Goal: Task Accomplishment & Management: Manage account settings

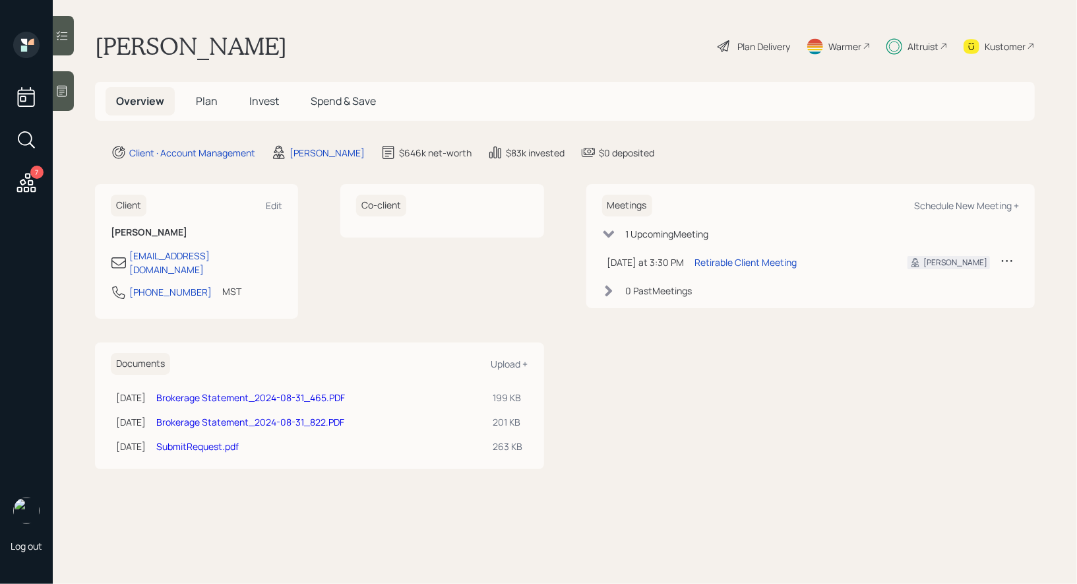
click at [204, 100] on span "Plan" at bounding box center [207, 101] width 22 height 15
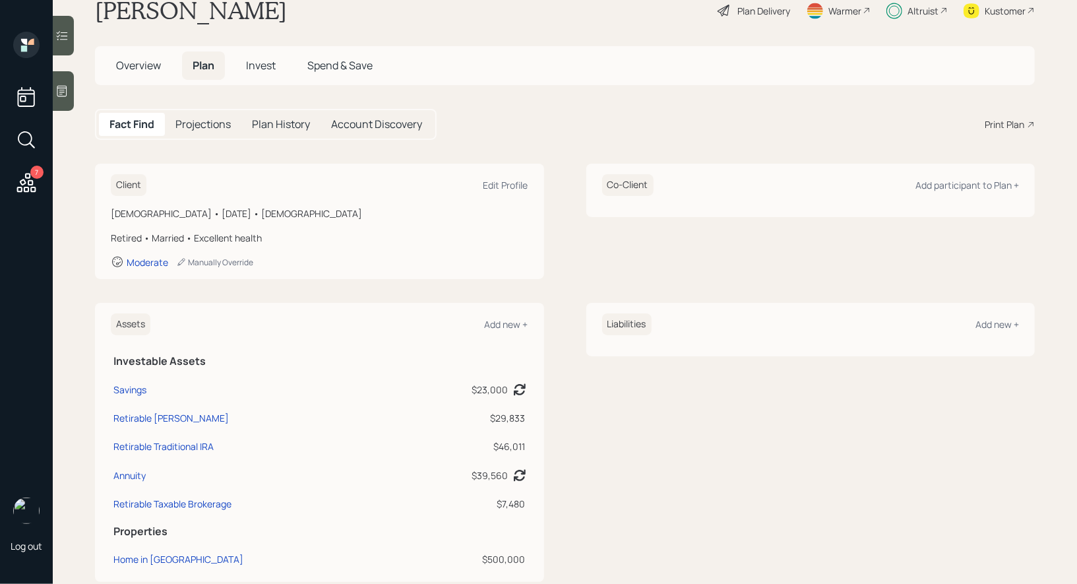
scroll to position [63, 0]
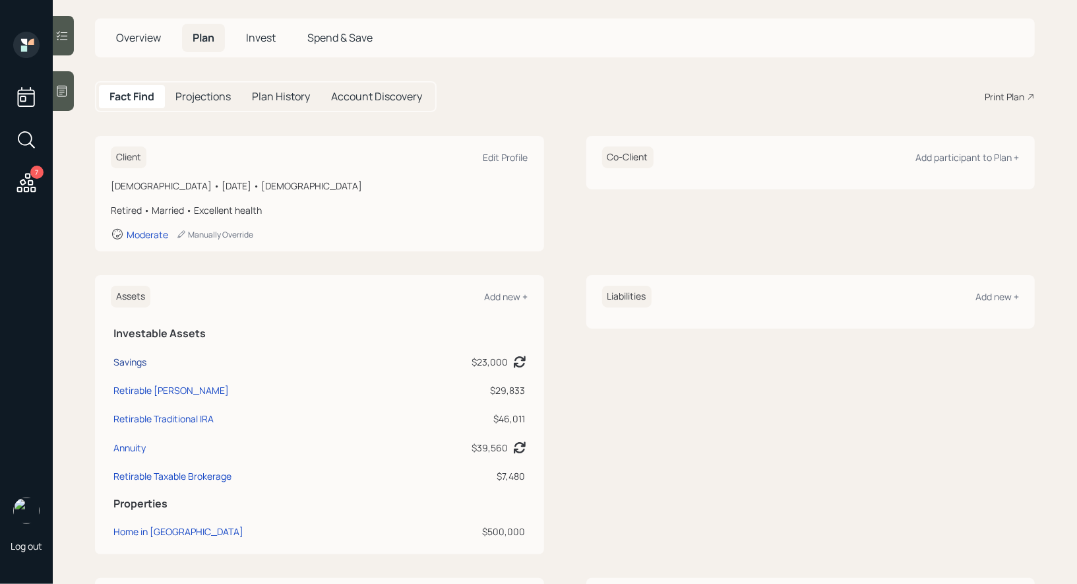
click at [127, 358] on div "Savings" at bounding box center [129, 362] width 33 height 14
select select "emergency_fund"
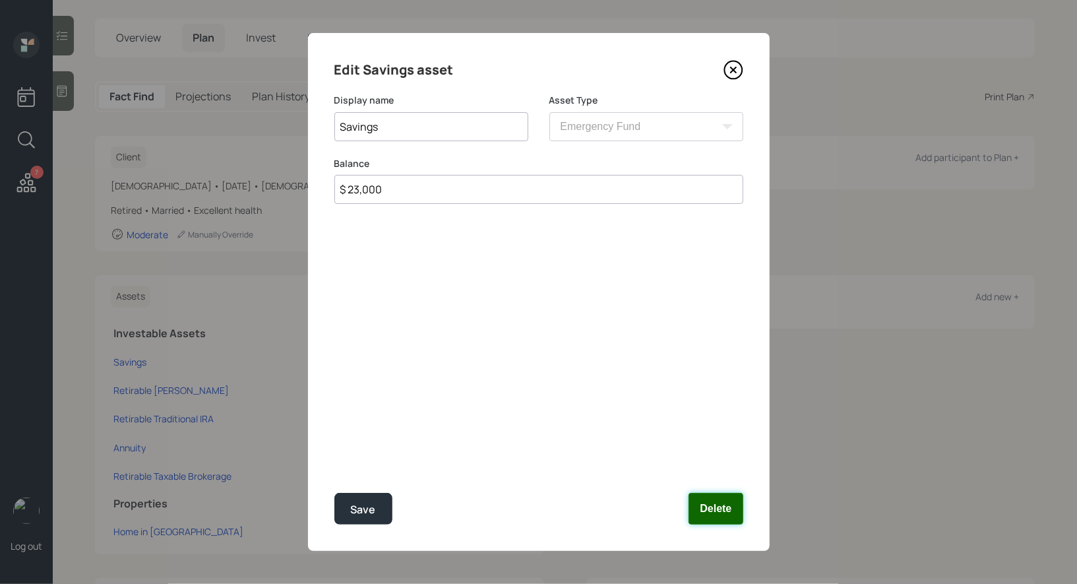
click at [715, 509] on button "Delete" at bounding box center [715, 509] width 54 height 32
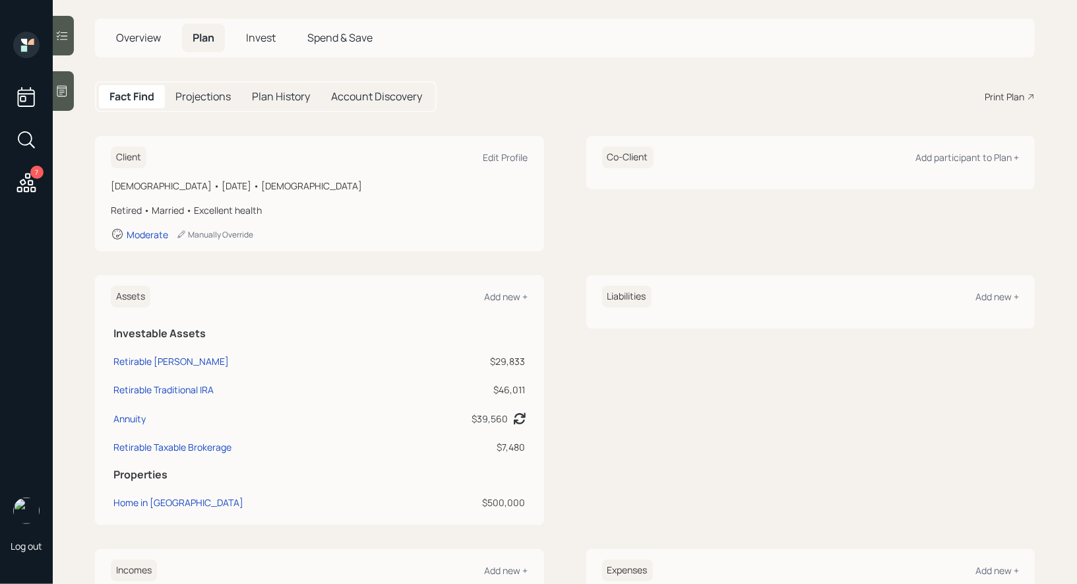
click at [515, 286] on div "Assets Add new +" at bounding box center [319, 297] width 417 height 22
click at [510, 293] on div "Add new +" at bounding box center [507, 296] width 44 height 13
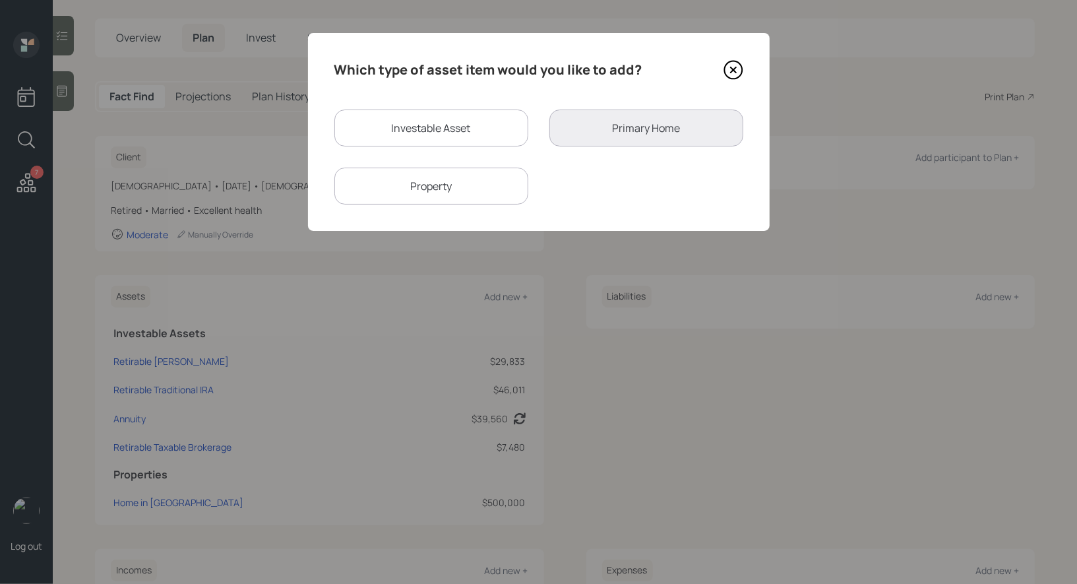
click at [406, 123] on div "Investable Asset" at bounding box center [431, 127] width 194 height 37
select select "taxable"
select select "balanced"
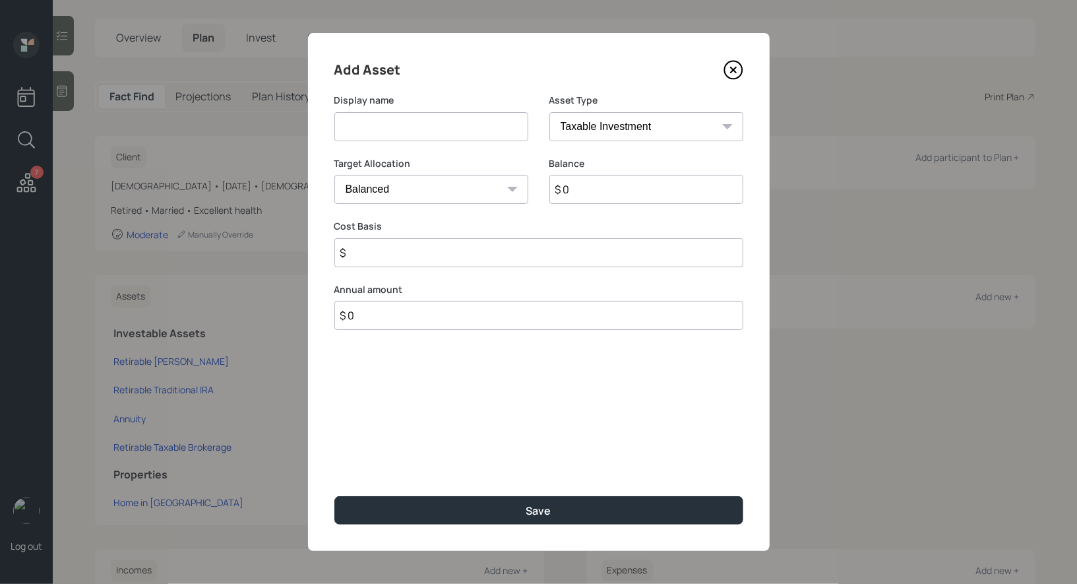
click at [384, 127] on input at bounding box center [431, 126] width 194 height 29
type input "Savings"
click at [593, 188] on input "$ 0" at bounding box center [646, 189] width 194 height 29
type input "$ 15,524"
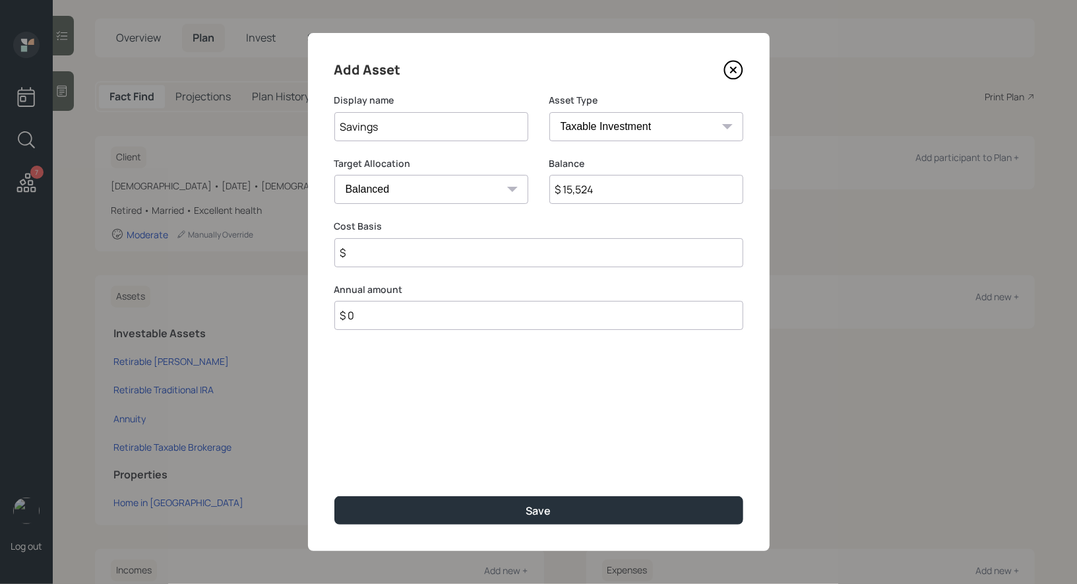
click at [450, 260] on input "$" at bounding box center [538, 252] width 409 height 29
type input "$ 15,524"
click at [446, 189] on select "Cash Conservative Balanced Aggressive" at bounding box center [431, 189] width 194 height 29
select select "uninvested"
click at [334, 175] on select "Cash Conservative Balanced Aggressive" at bounding box center [431, 189] width 194 height 29
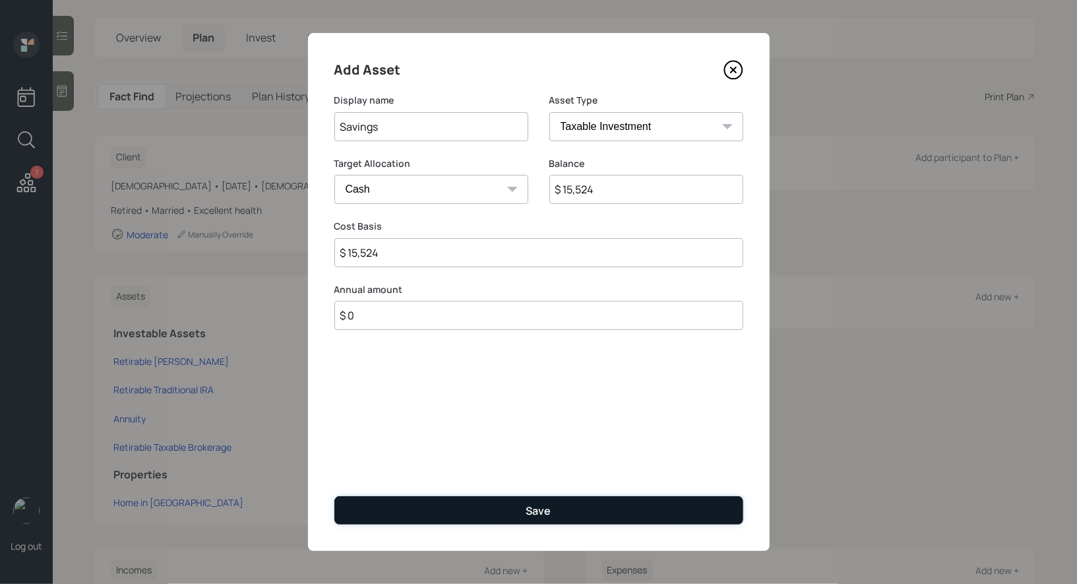
click at [457, 506] on button "Save" at bounding box center [538, 510] width 409 height 28
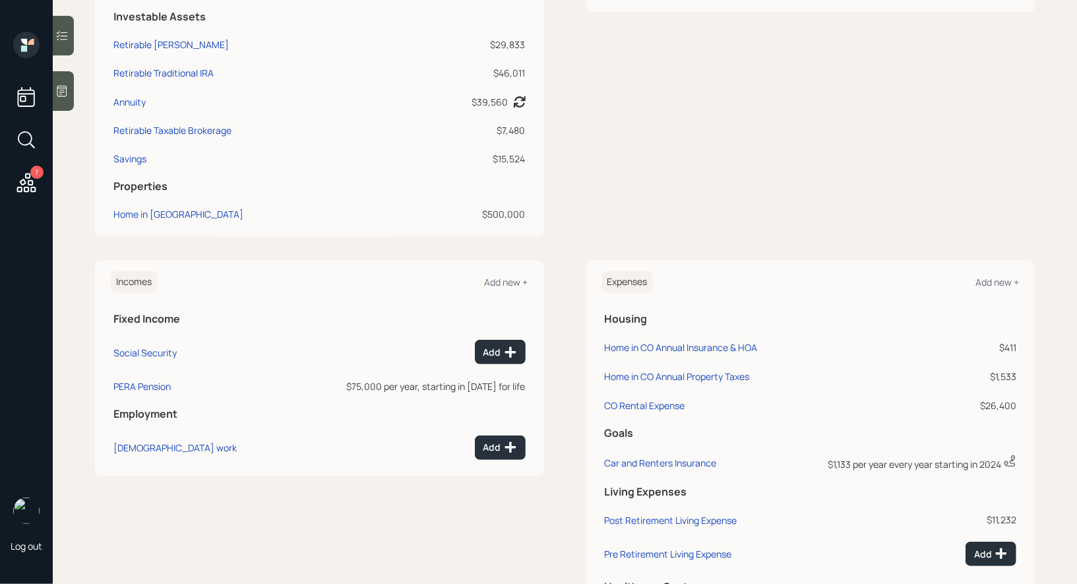
scroll to position [386, 0]
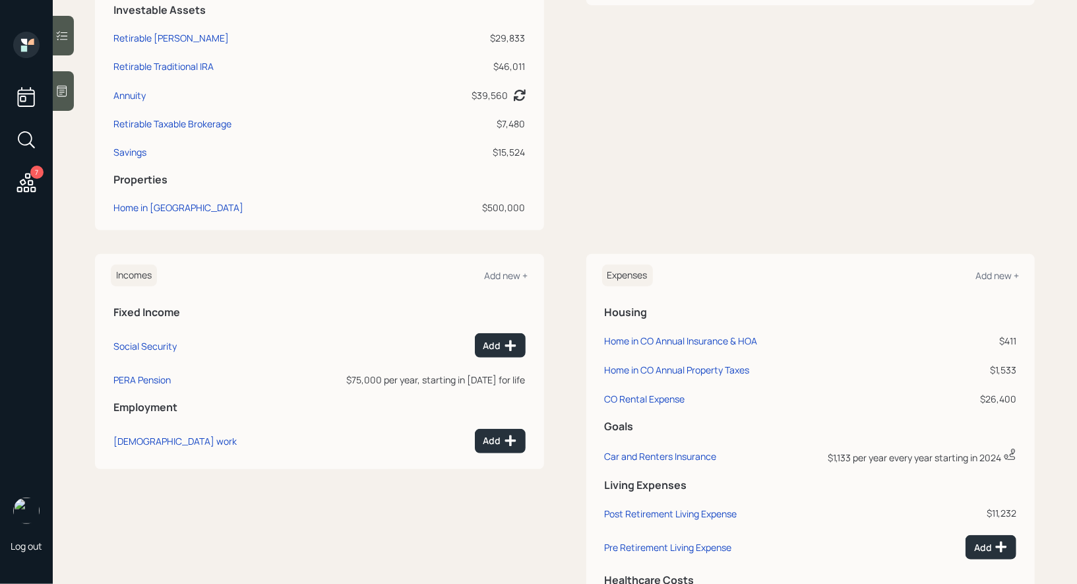
click at [568, 443] on div "Incomes Add new + Fixed Income Social Security Add PERA Pension $75,000 per yea…" at bounding box center [565, 442] width 940 height 377
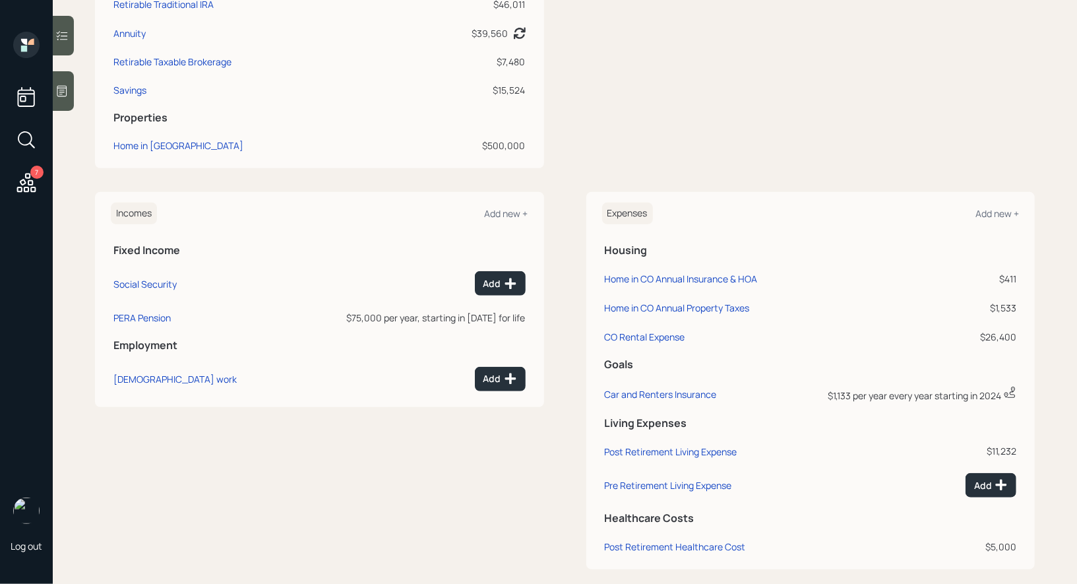
scroll to position [0, 0]
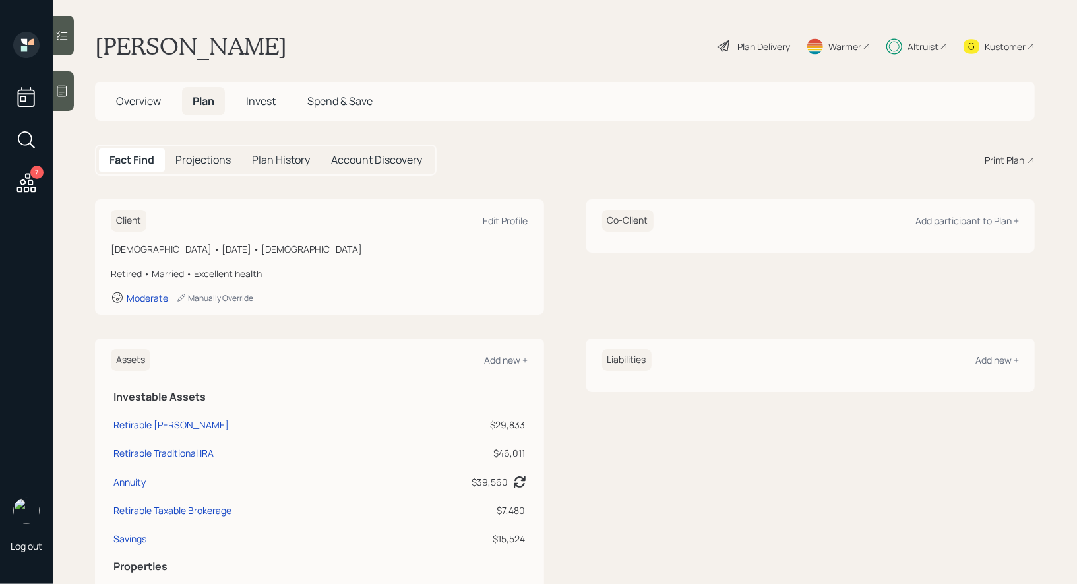
click at [133, 107] on span "Overview" at bounding box center [138, 101] width 45 height 15
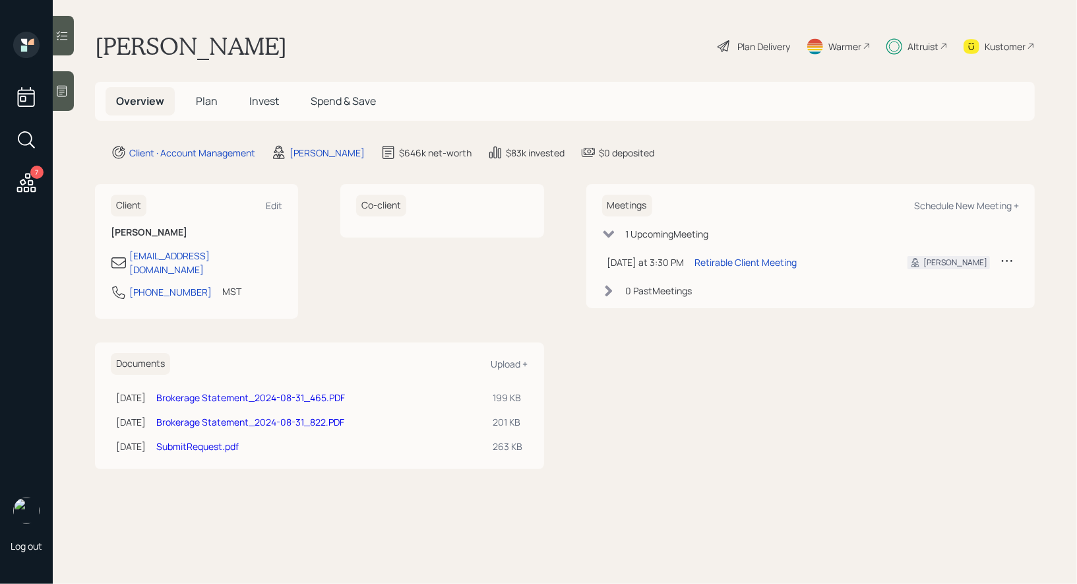
click at [267, 104] on span "Invest" at bounding box center [264, 101] width 30 height 15
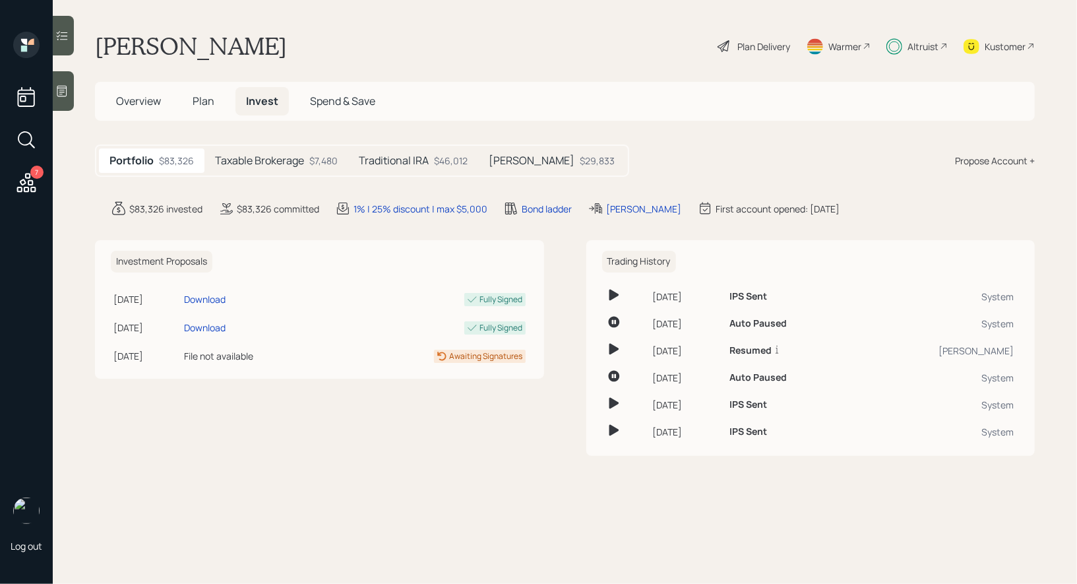
click at [421, 156] on h5 "Traditional IRA" at bounding box center [394, 160] width 70 height 13
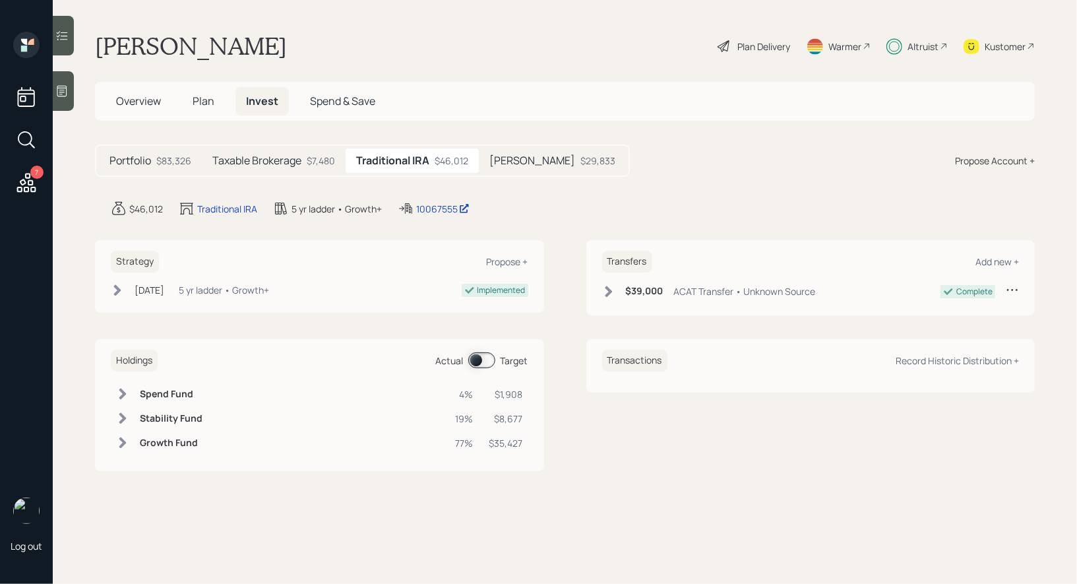
click at [474, 360] on span at bounding box center [481, 360] width 27 height 16
click at [484, 362] on span at bounding box center [481, 360] width 27 height 16
click at [298, 163] on h5 "Taxable Brokerage" at bounding box center [256, 160] width 89 height 13
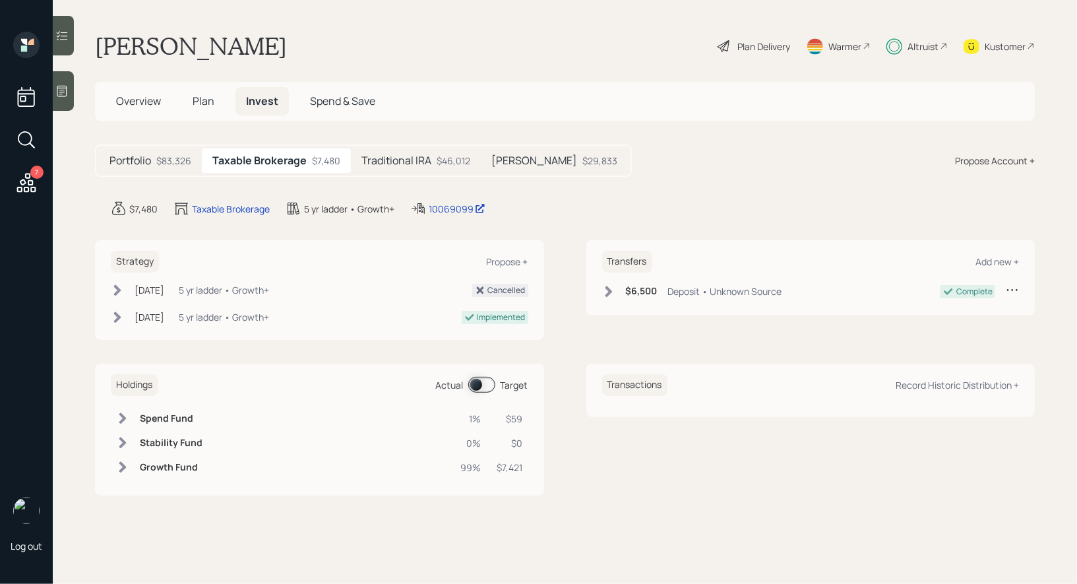
click at [477, 385] on span at bounding box center [481, 384] width 27 height 16
click at [582, 158] on div "$29,833" at bounding box center [599, 161] width 35 height 14
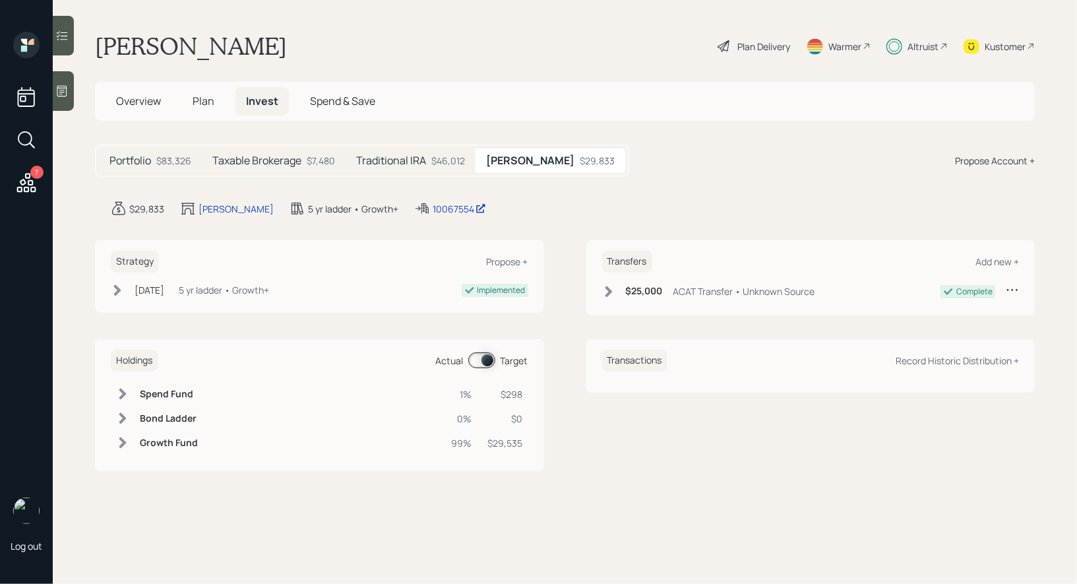
click at [492, 363] on span at bounding box center [481, 360] width 27 height 16
click at [475, 359] on span at bounding box center [481, 360] width 27 height 16
click at [131, 105] on span "Overview" at bounding box center [138, 101] width 45 height 15
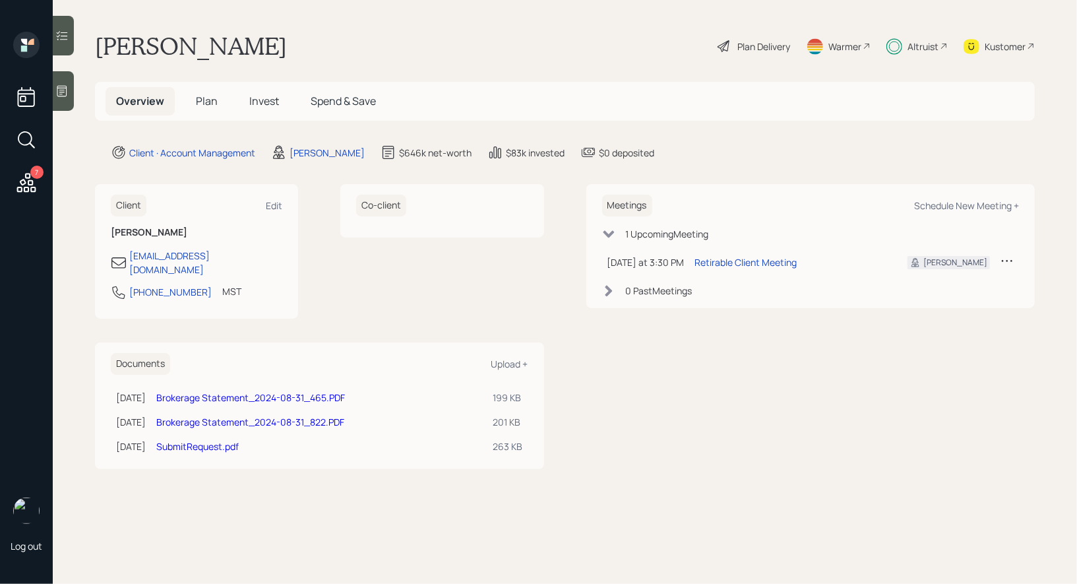
click at [770, 43] on div "Plan Delivery" at bounding box center [763, 47] width 53 height 14
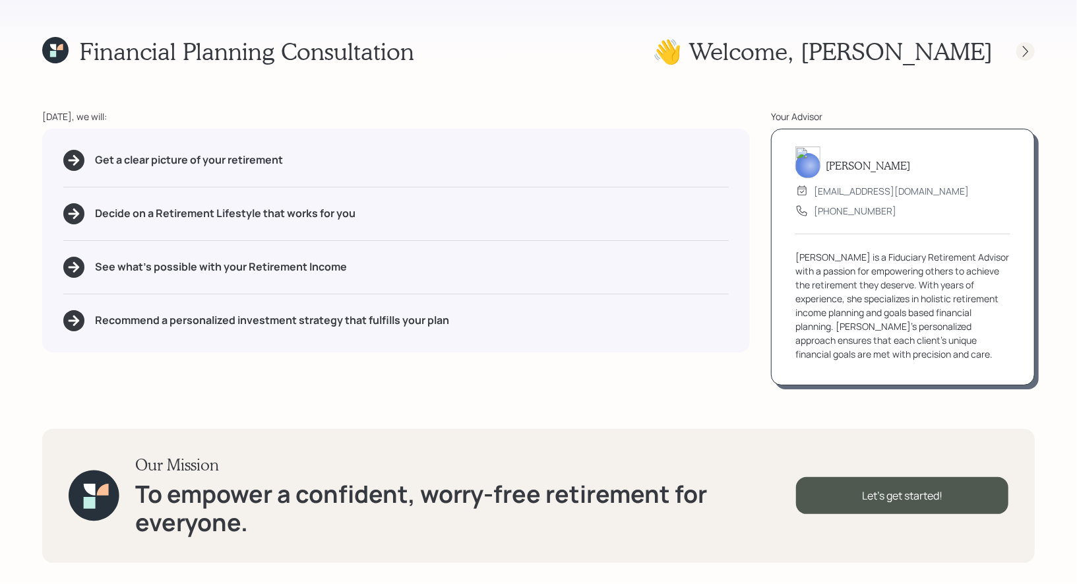
click at [1026, 53] on icon at bounding box center [1025, 50] width 5 height 11
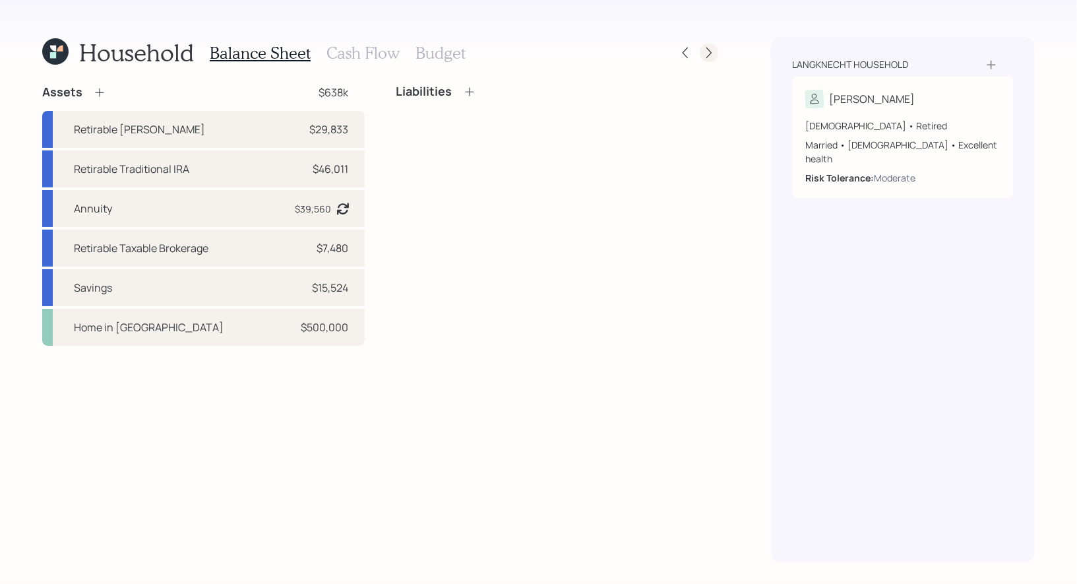
click at [713, 49] on icon at bounding box center [708, 52] width 13 height 13
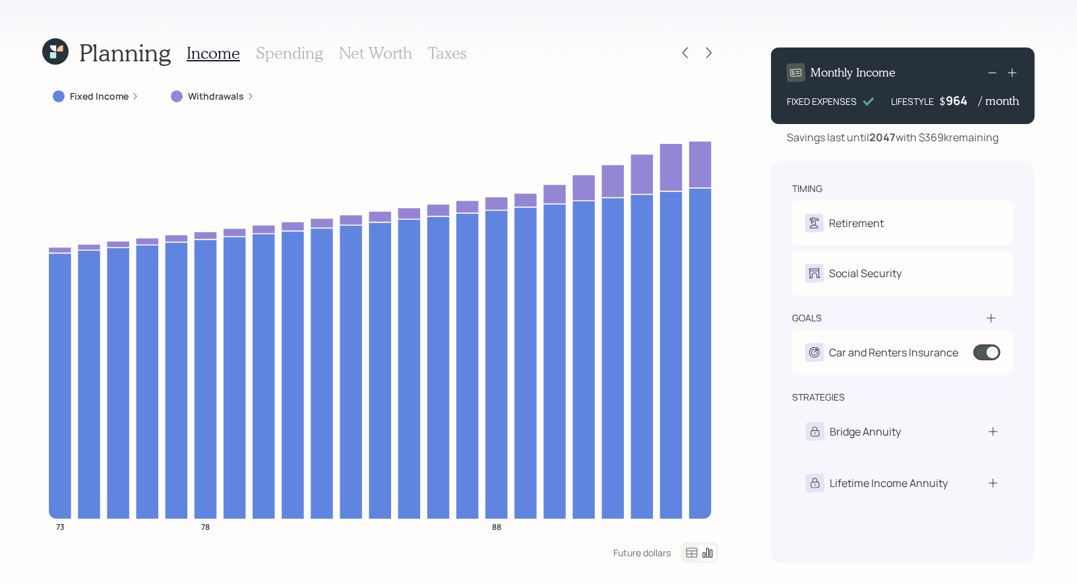
click at [448, 52] on h3 "Taxes" at bounding box center [447, 53] width 38 height 19
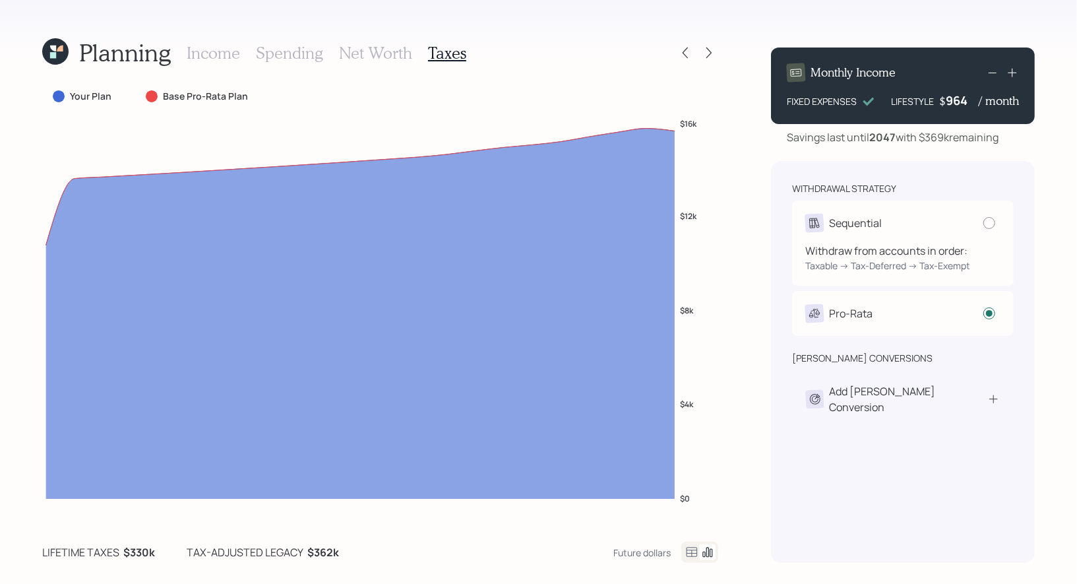
click at [979, 223] on div "Sequential" at bounding box center [902, 223] width 195 height 18
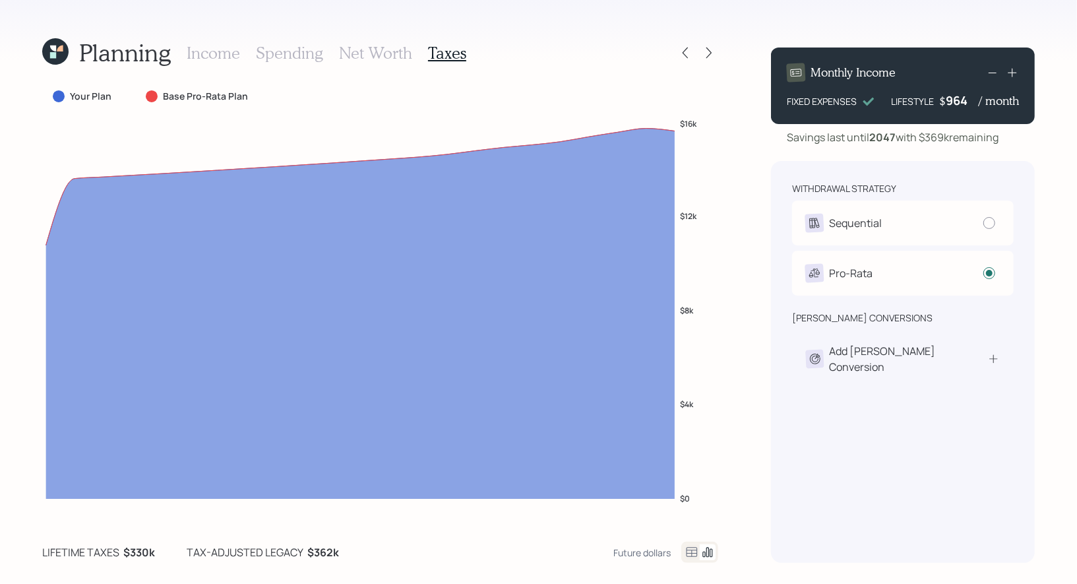
radio input "true"
radio input "false"
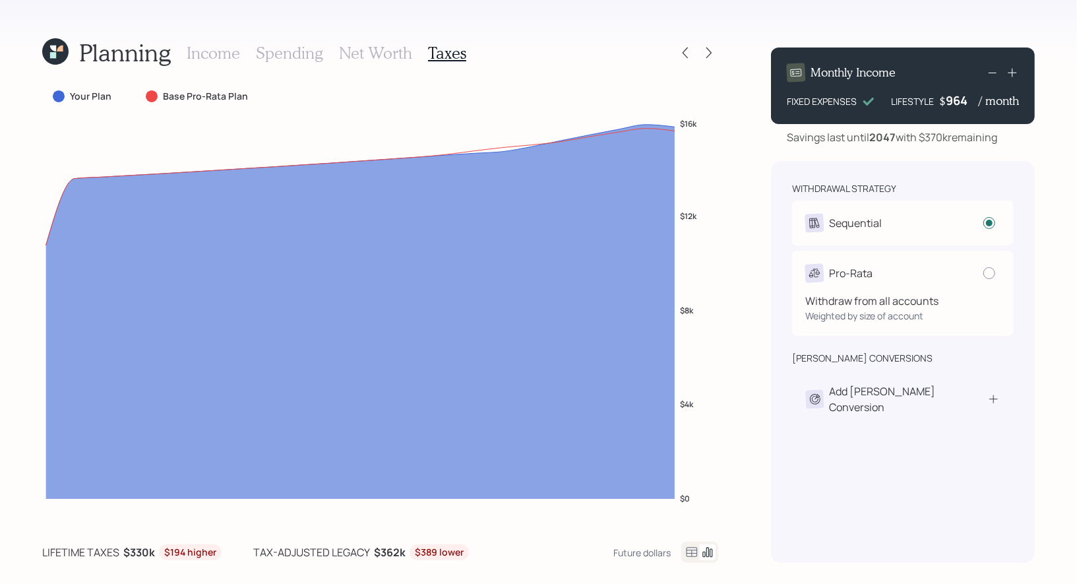
click at [957, 275] on div "Pro-Rata" at bounding box center [902, 273] width 195 height 18
radio input "false"
radio input "true"
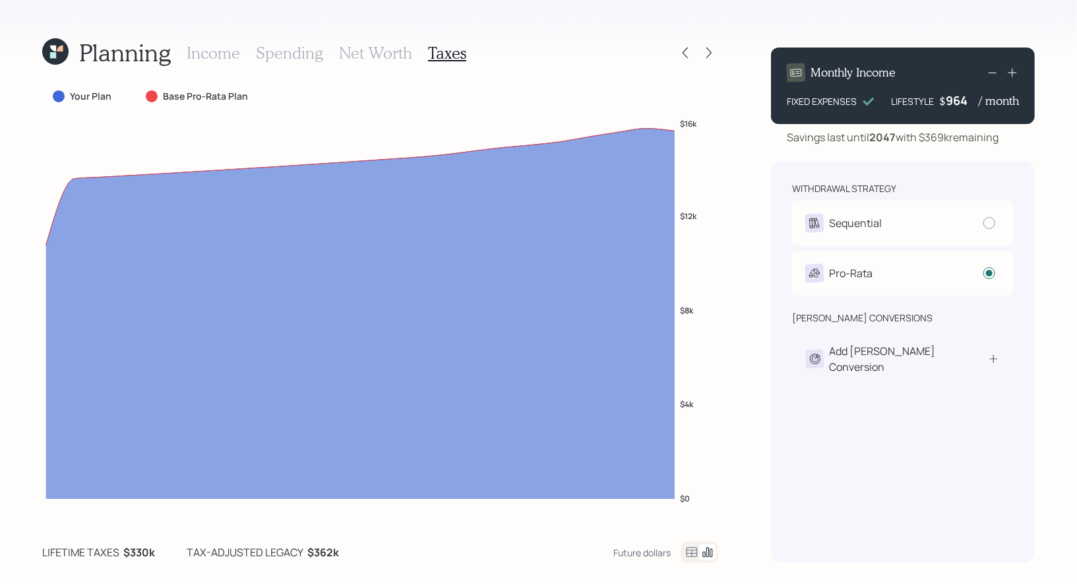
click at [55, 50] on icon at bounding box center [59, 52] width 9 height 9
